Goal: Task Accomplishment & Management: Manage account settings

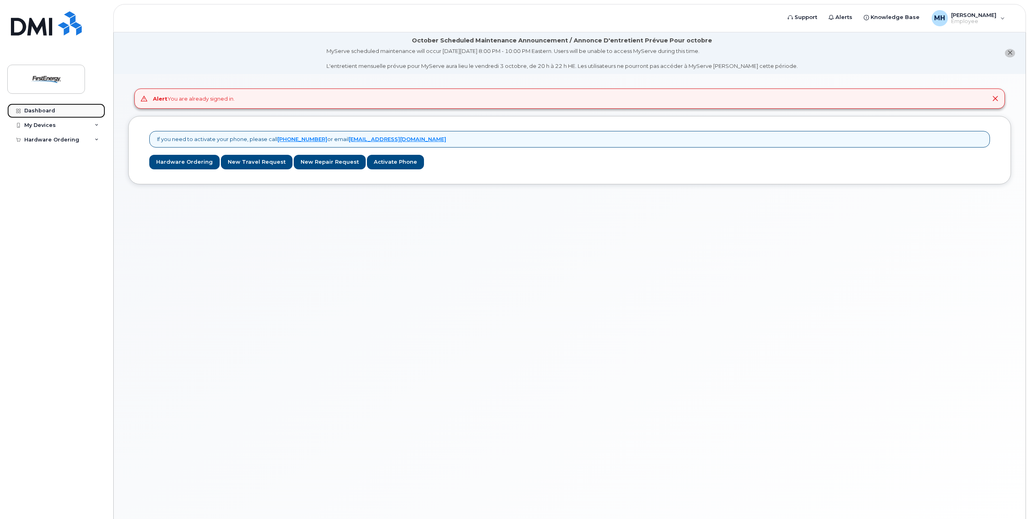
click at [49, 105] on link "Dashboard" at bounding box center [56, 111] width 98 height 15
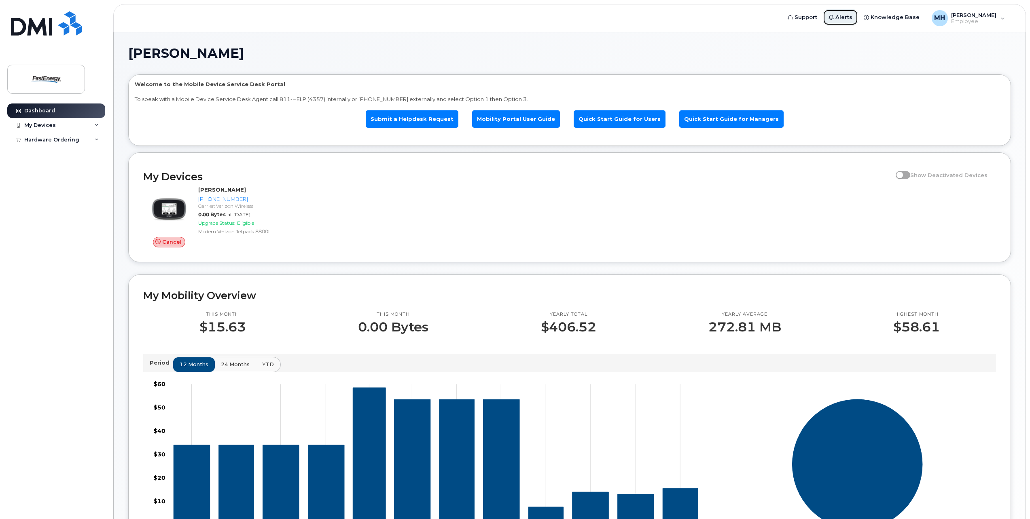
click at [851, 18] on span "Alerts" at bounding box center [843, 17] width 17 height 8
click at [834, 19] on icon at bounding box center [831, 17] width 5 height 5
click at [996, 15] on div "MH Megan Hensley Employee" at bounding box center [968, 18] width 85 height 16
click at [997, 15] on div "MH Megan Hensley Employee" at bounding box center [968, 18] width 85 height 16
click at [847, 16] on span "Alerts" at bounding box center [843, 17] width 17 height 8
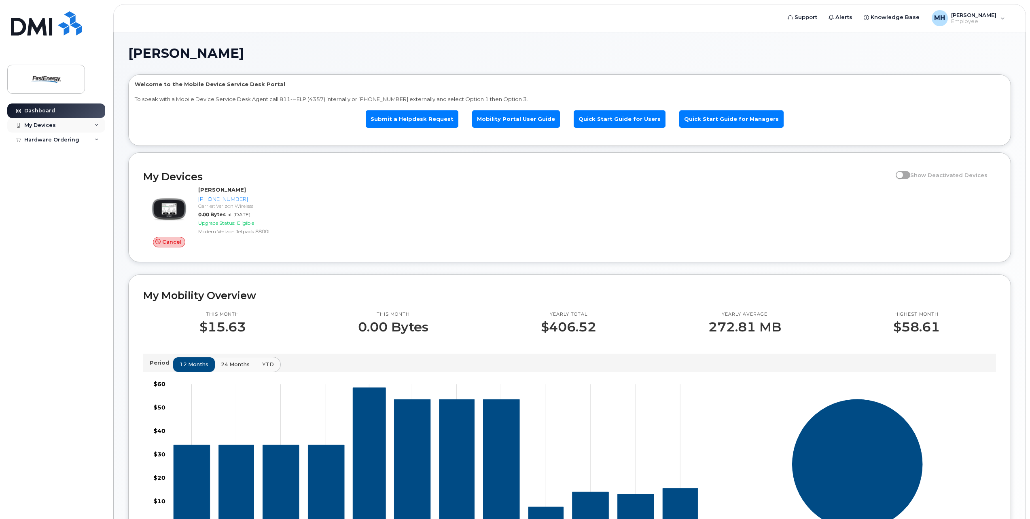
click at [73, 127] on div "My Devices" at bounding box center [56, 125] width 98 height 15
click at [49, 138] on div "Add Device" at bounding box center [44, 140] width 32 height 7
drag, startPoint x: 49, startPoint y: 138, endPoint x: 135, endPoint y: 49, distance: 123.9
click at [135, 49] on div "Support Alerts Knowledge Base MH Megan Hensley Employee English Français Sign o…" at bounding box center [570, 379] width 912 height 695
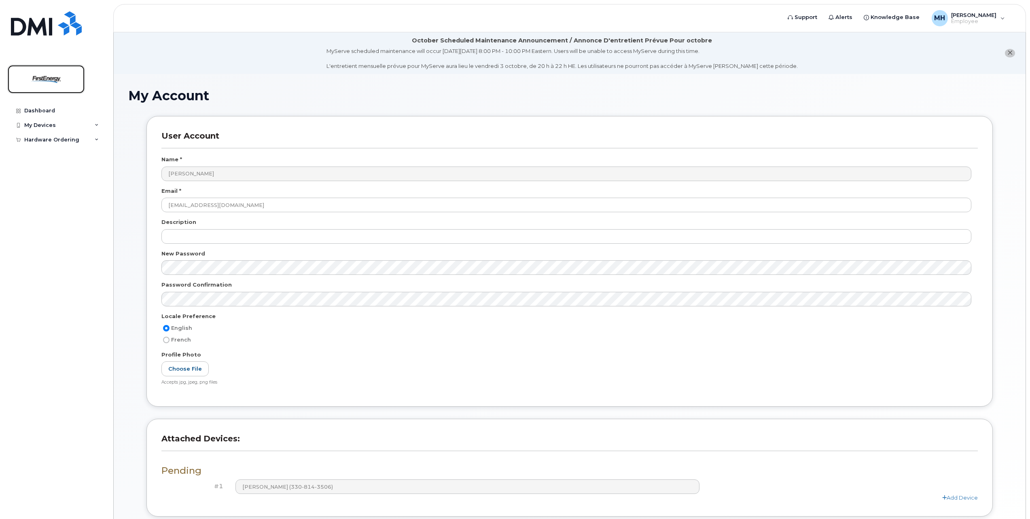
click at [20, 89] on img at bounding box center [46, 79] width 62 height 23
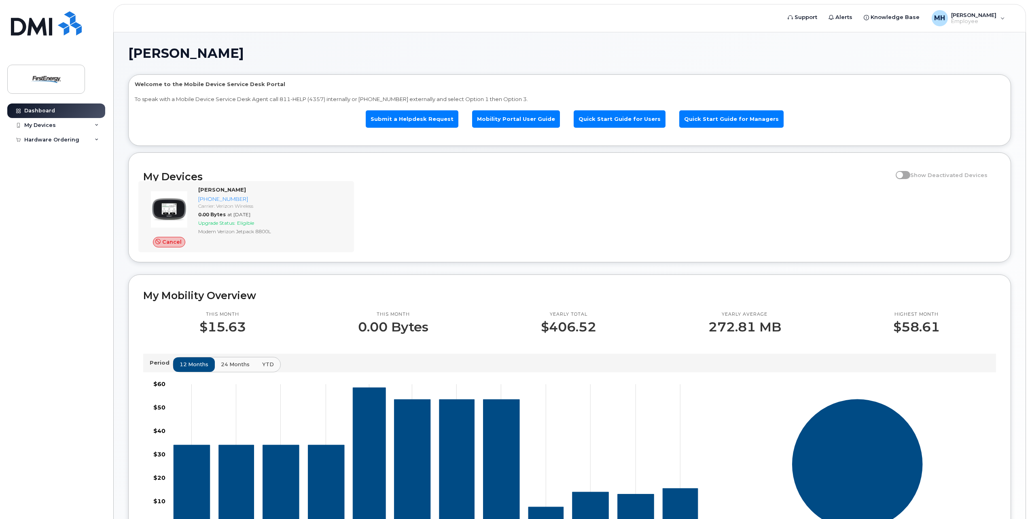
click at [354, 235] on div "Cancel MEGAN N HENSLEY 330-814-3506 Carrier: Verizon Wireless 0.00 Bytes at Sep…" at bounding box center [246, 216] width 216 height 71
click at [852, 13] on link "Alerts" at bounding box center [840, 17] width 35 height 16
click at [849, 14] on span "Alerts" at bounding box center [843, 17] width 17 height 8
click at [997, 19] on div "MH Megan Hensley Employee" at bounding box center [968, 18] width 85 height 16
click at [919, 58] on div "English Français" at bounding box center [952, 54] width 104 height 18
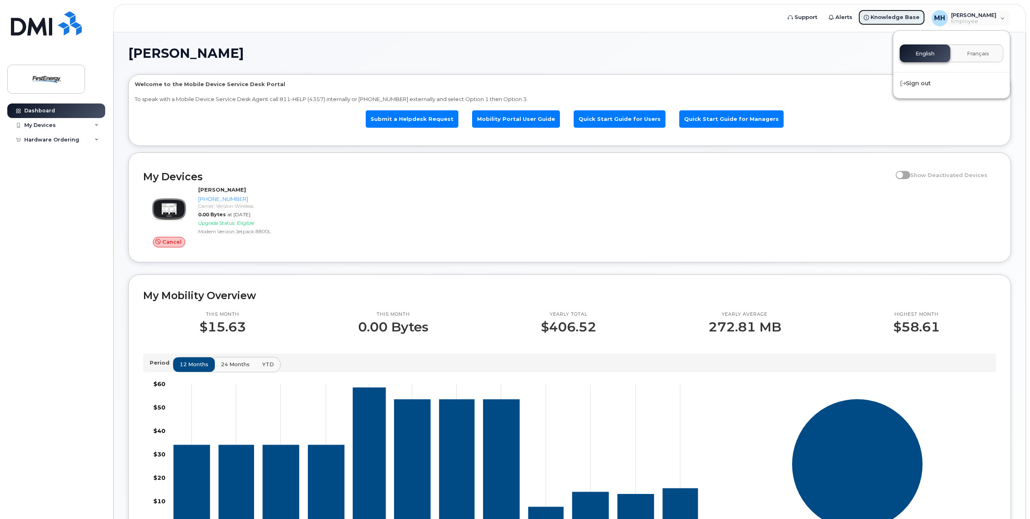
click at [914, 17] on span "Knowledge Base" at bounding box center [895, 17] width 49 height 8
click at [849, 19] on span "Alerts" at bounding box center [843, 17] width 17 height 8
click at [812, 22] on link "Support" at bounding box center [802, 17] width 41 height 16
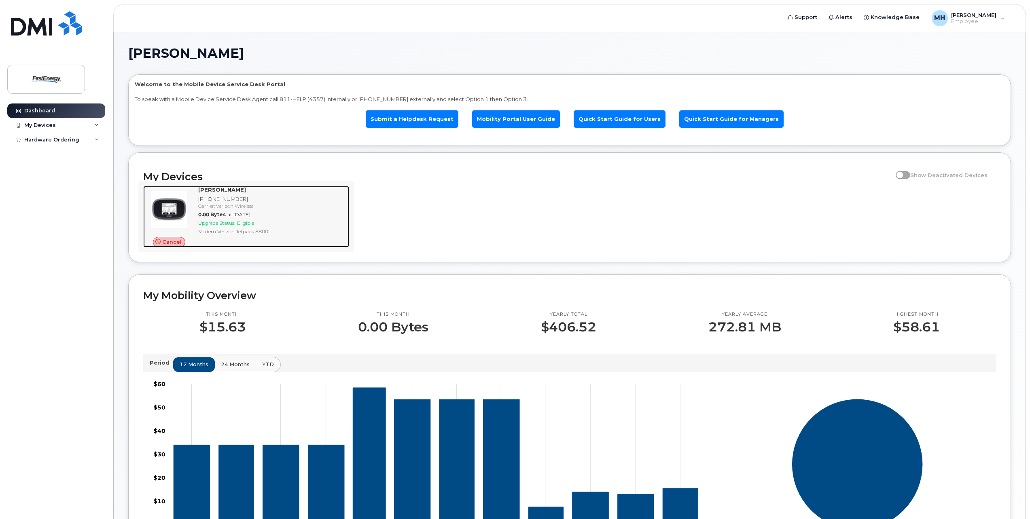
click at [239, 189] on strong "[PERSON_NAME]" at bounding box center [222, 189] width 48 height 6
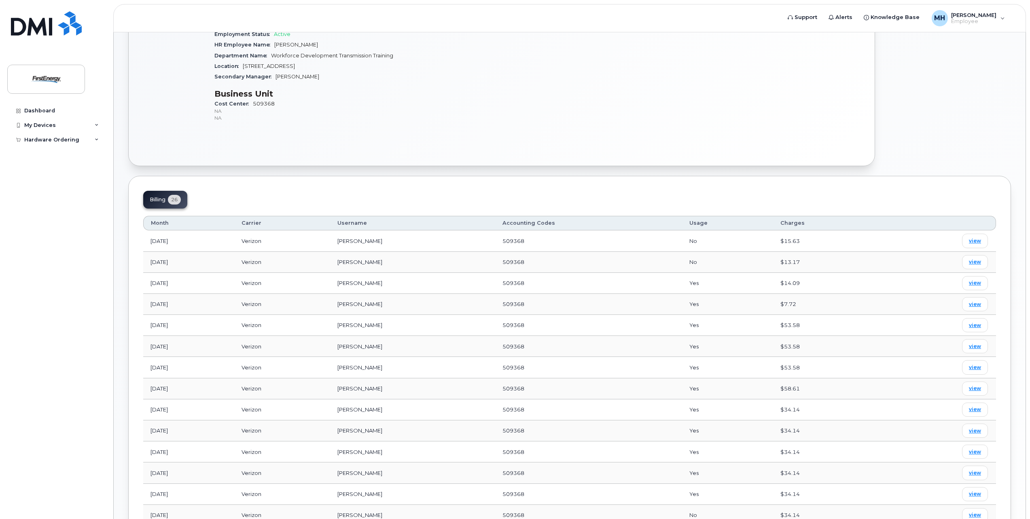
scroll to position [60, 0]
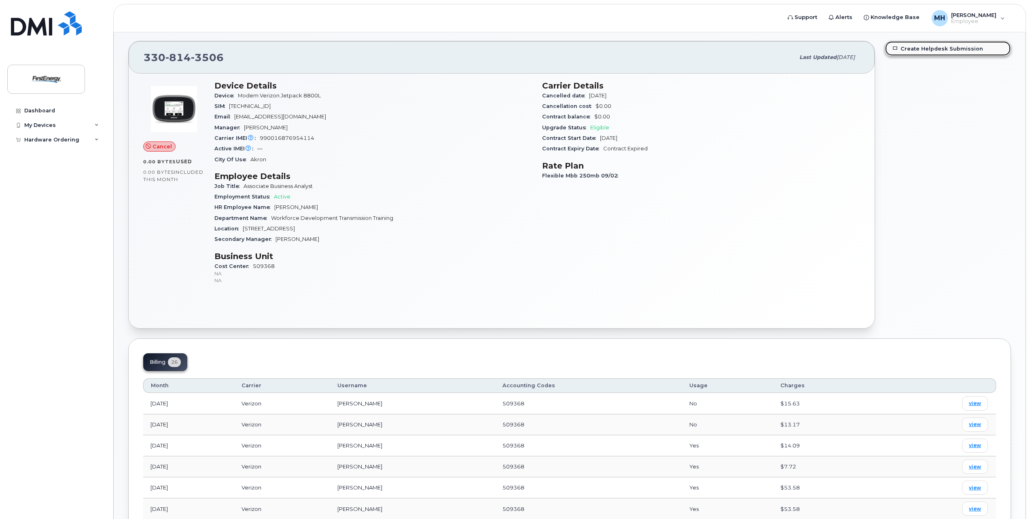
click at [922, 51] on link "Create Helpdesk Submission" at bounding box center [947, 48] width 125 height 15
click at [45, 111] on div "Dashboard" at bounding box center [39, 111] width 31 height 6
